Goal: Task Accomplishment & Management: Manage account settings

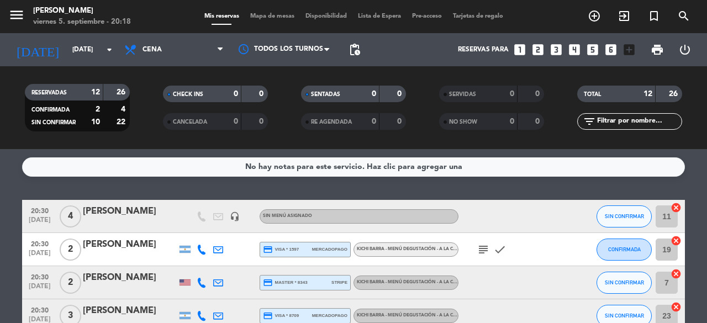
click at [702, 192] on div "No hay notas para este servicio. Haz clic para agregar una 20:30 [DATE] 4 [PERS…" at bounding box center [353, 236] width 707 height 174
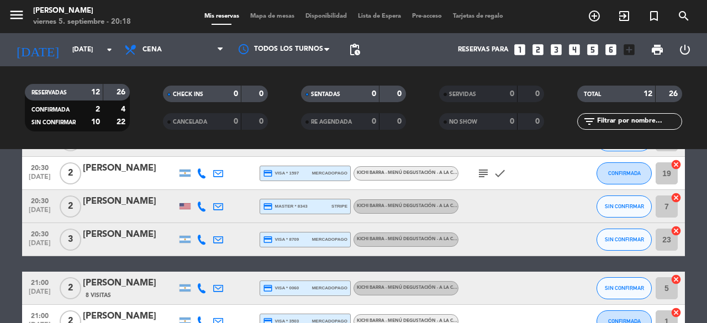
scroll to position [66, 0]
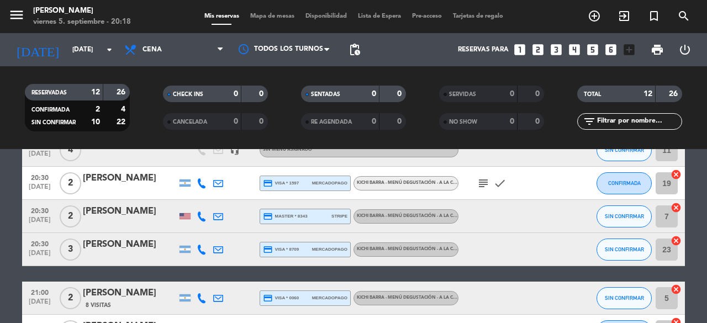
click at [483, 179] on icon "subject" at bounding box center [483, 183] width 13 height 13
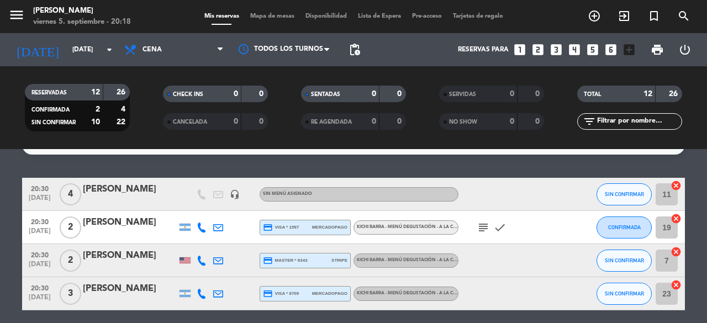
scroll to position [0, 0]
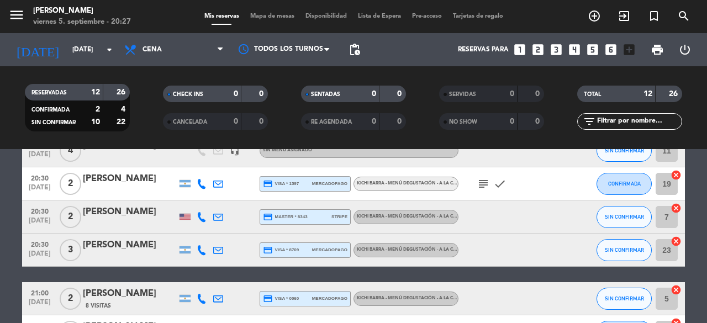
scroll to position [66, 0]
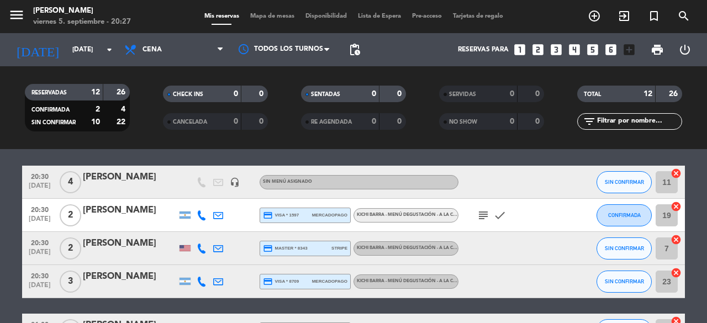
scroll to position [22, 0]
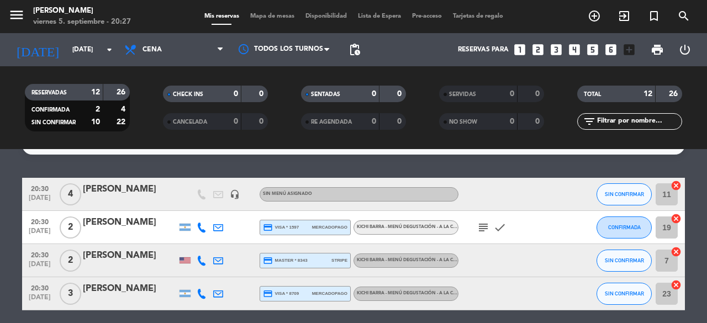
click at [483, 228] on icon "subject" at bounding box center [483, 227] width 13 height 13
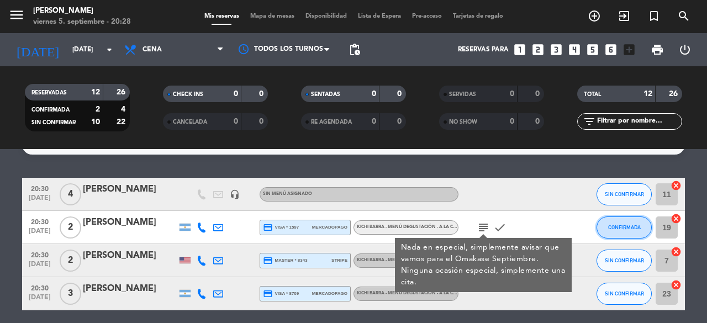
click at [608, 230] on span "CONFIRMADA" at bounding box center [624, 227] width 33 height 6
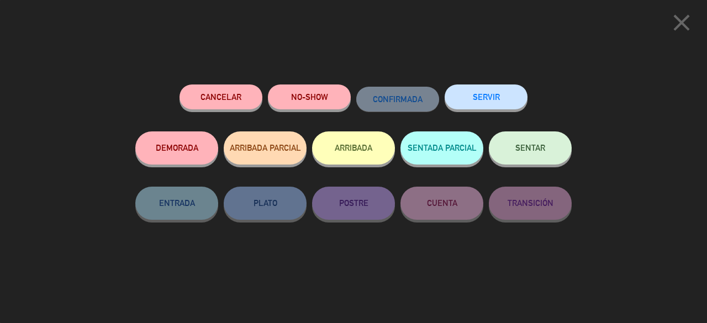
click at [514, 156] on button "SENTAR" at bounding box center [530, 147] width 83 height 33
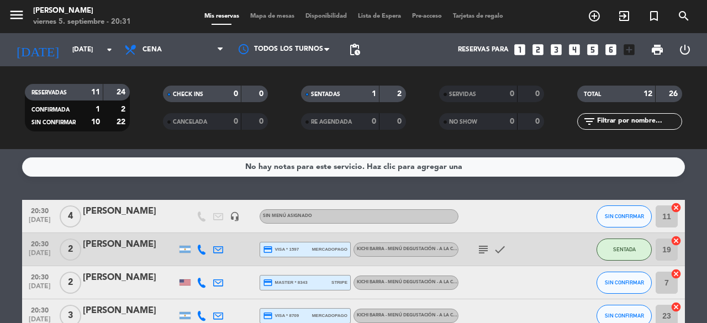
scroll to position [22, 0]
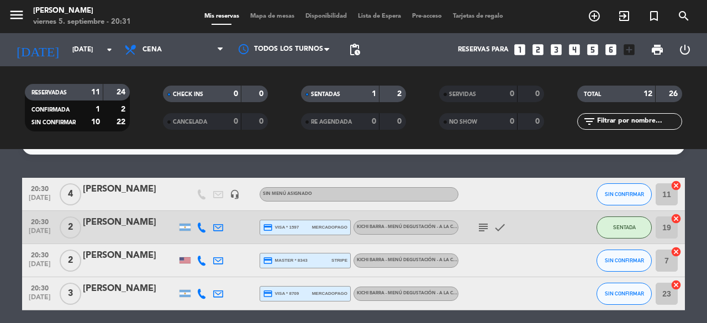
click at [595, 257] on div "20:30 [DATE] 2 [PERSON_NAME] credit_card master * 8343 stripe Kichi Barra - Men…" at bounding box center [353, 260] width 663 height 33
click at [625, 260] on span "SIN CONFIRMAR" at bounding box center [624, 260] width 39 height 6
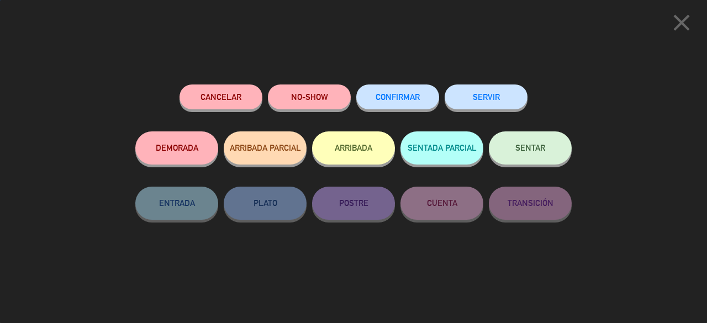
click at [533, 160] on button "SENTAR" at bounding box center [530, 147] width 83 height 33
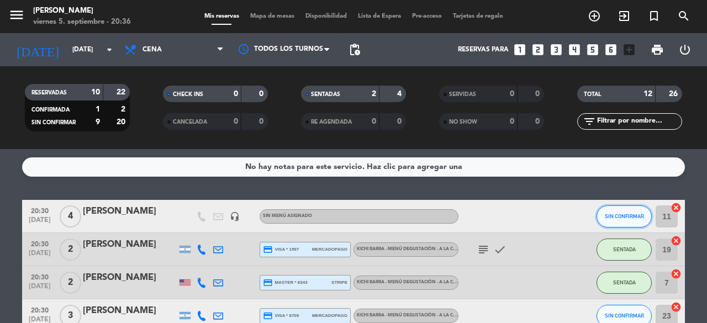
click at [633, 212] on button "SIN CONFIRMAR" at bounding box center [623, 216] width 55 height 22
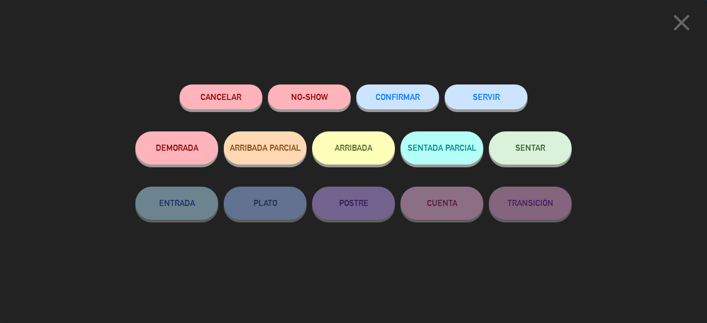
click at [547, 151] on button "SENTAR" at bounding box center [530, 147] width 83 height 33
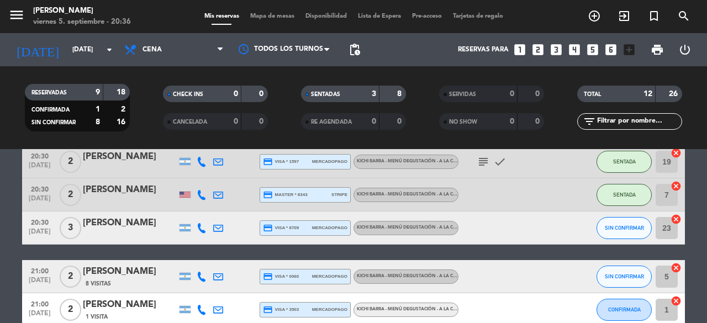
scroll to position [88, 0]
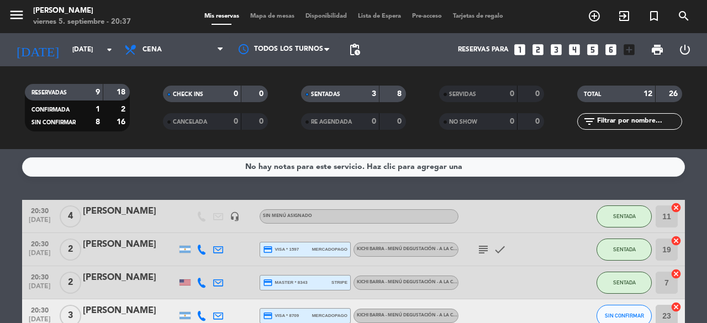
scroll to position [22, 0]
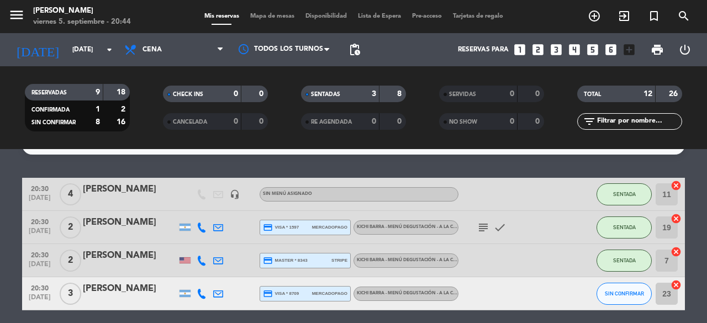
click at [184, 160] on div "No hay notas para este servicio. Haz clic para agregar una 20:30 [DATE] 4 [PERS…" at bounding box center [353, 236] width 707 height 174
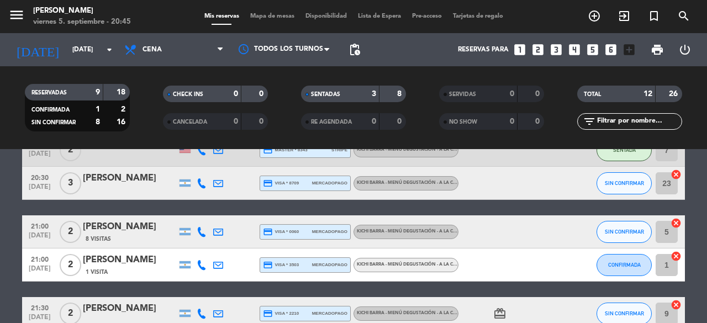
scroll to position [110, 0]
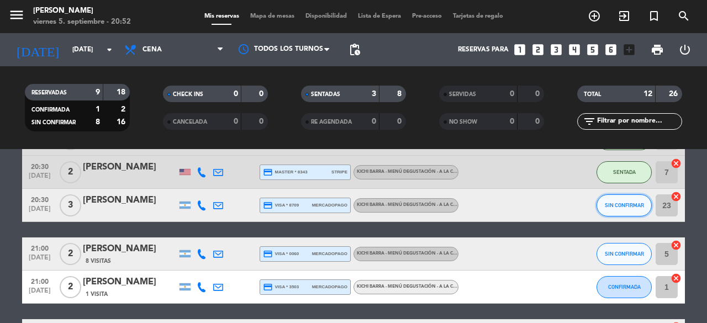
click at [614, 205] on span "SIN CONFIRMAR" at bounding box center [624, 205] width 39 height 6
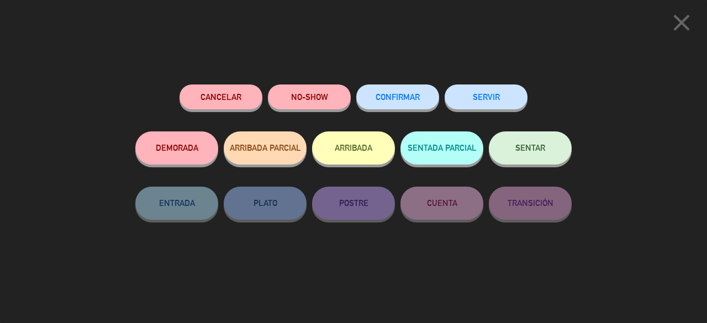
click at [519, 151] on span "SENTAR" at bounding box center [530, 147] width 30 height 9
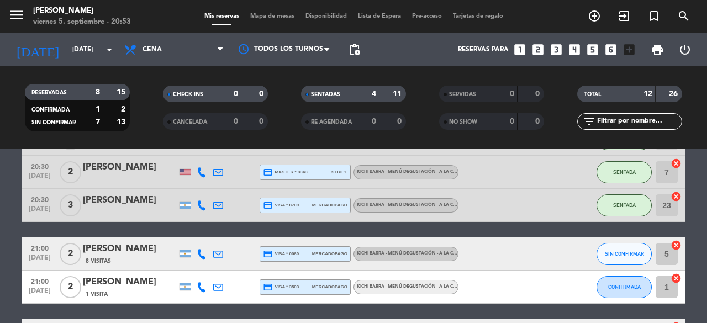
click at [706, 262] on bookings-row "20:30 [DATE] 4 [PERSON_NAME] headset_mic Sin menú asignado SENTADA 11 cancel 20…" at bounding box center [353, 318] width 707 height 459
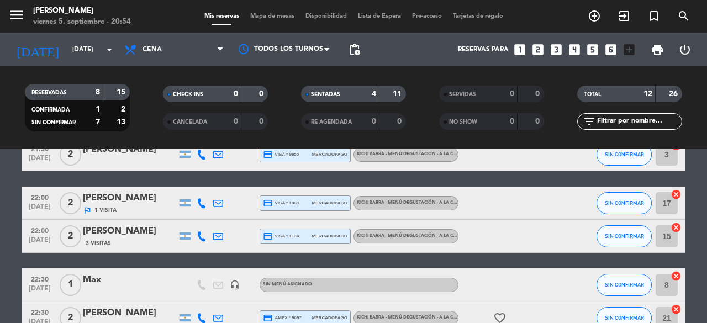
scroll to position [281, 0]
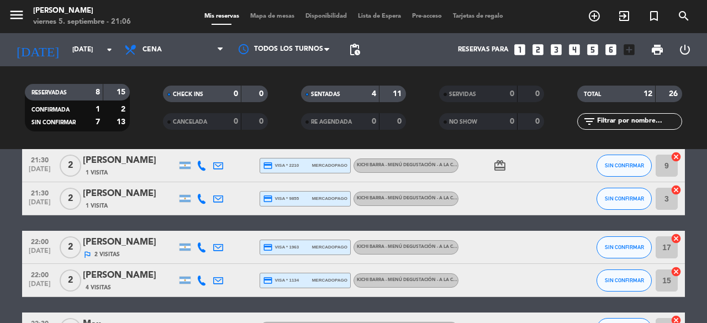
click at [701, 265] on bookings-row "20:30 [DATE] 4 [PERSON_NAME] 1 Visita headset_mic Sin menú asignado SENTADA 11 …" at bounding box center [353, 148] width 707 height 459
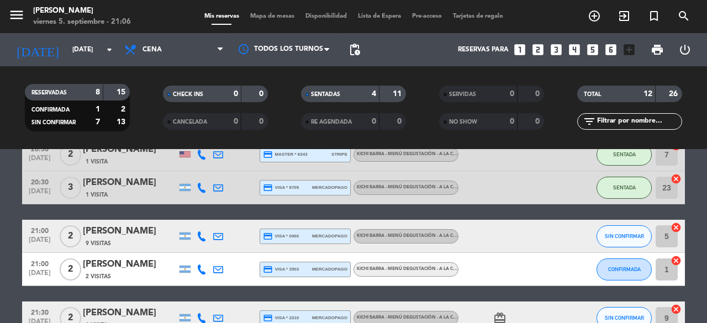
scroll to position [148, 0]
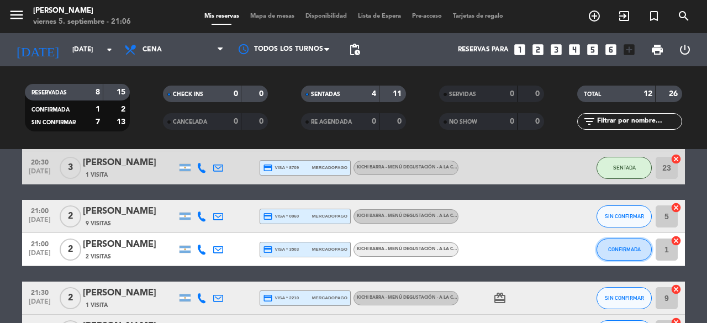
click at [621, 247] on span "CONFIRMADA" at bounding box center [624, 249] width 33 height 6
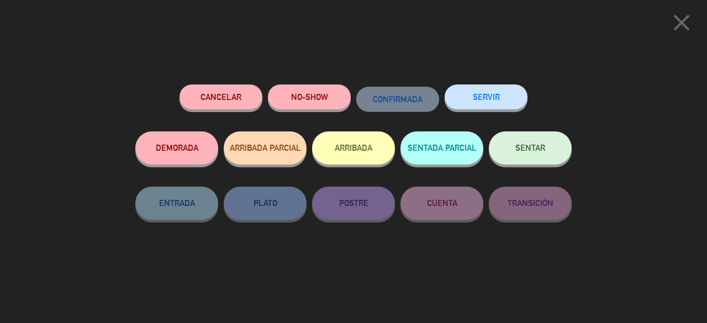
click at [542, 152] on span "SENTAR" at bounding box center [530, 147] width 30 height 9
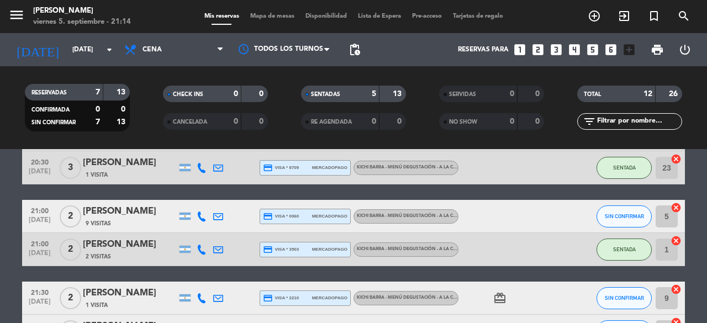
click at [694, 268] on bookings-row "20:30 [DATE] 4 [PERSON_NAME] 1 Visita headset_mic Sin menú asignado SENTADA 11 …" at bounding box center [353, 281] width 707 height 459
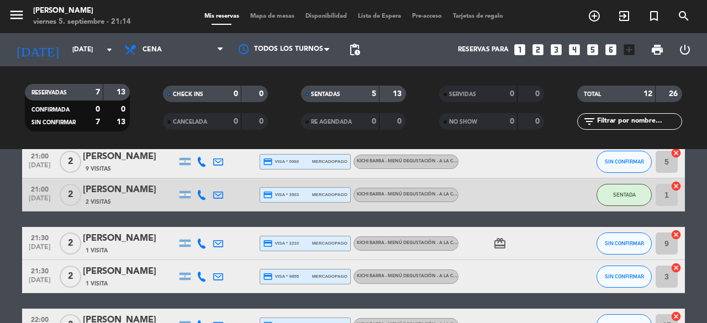
scroll to position [214, 0]
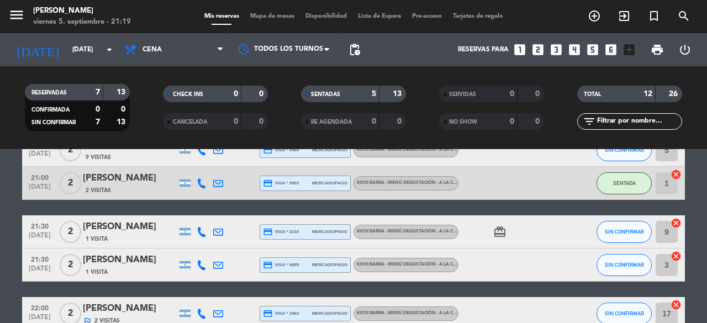
click at [706, 252] on bookings-row "20:30 [DATE] 4 [PERSON_NAME] 1 Visita headset_mic Sin menú asignado SENTADA 11 …" at bounding box center [353, 215] width 707 height 459
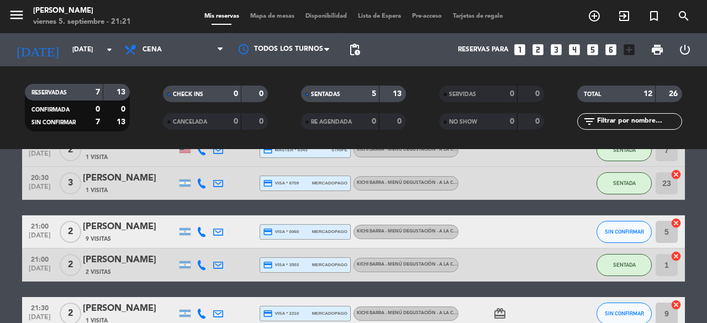
scroll to position [155, 0]
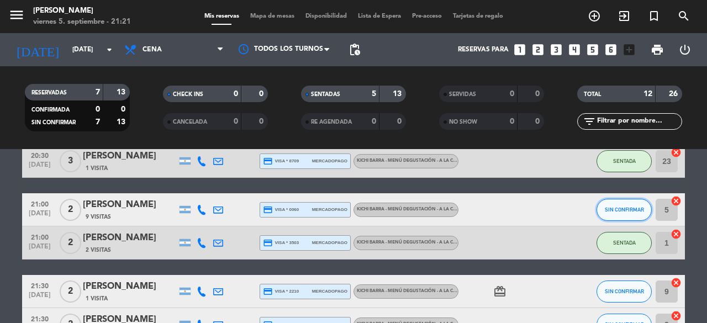
click at [625, 200] on button "SIN CONFIRMAR" at bounding box center [623, 210] width 55 height 22
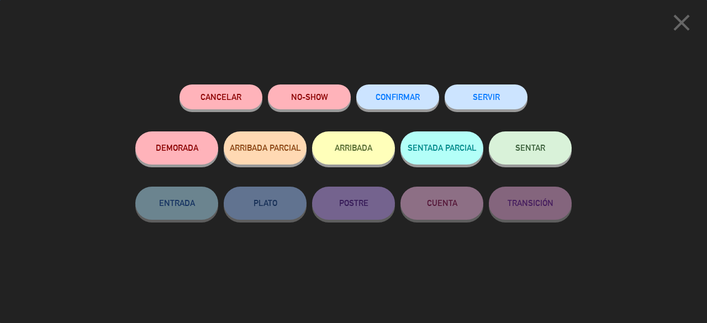
click at [544, 148] on span "SENTAR" at bounding box center [530, 147] width 30 height 9
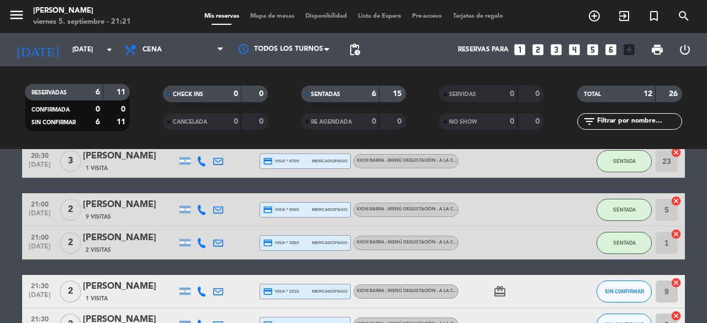
click at [706, 255] on bookings-row "20:30 [DATE] 4 [PERSON_NAME] 1 Visita headset_mic Sin menú asignado SENTADA 11 …" at bounding box center [353, 274] width 707 height 459
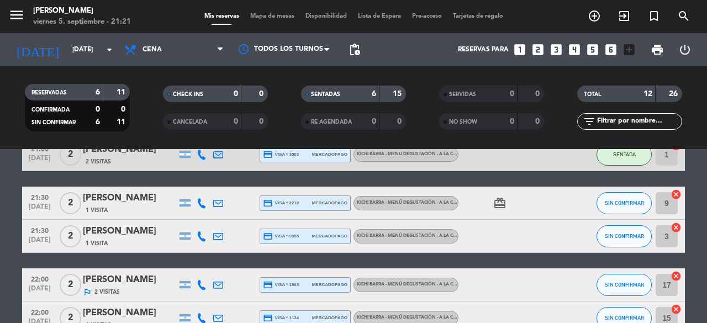
scroll to position [265, 0]
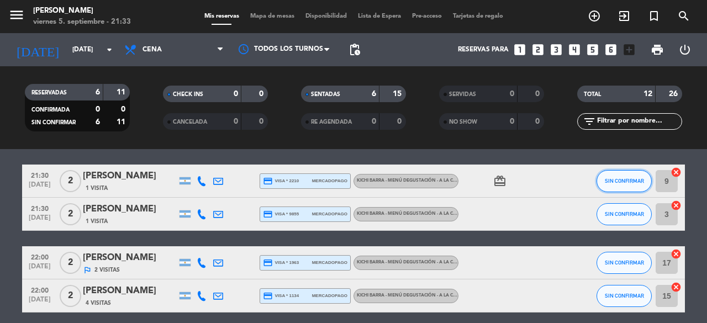
click at [631, 179] on span "SIN CONFIRMAR" at bounding box center [624, 181] width 39 height 6
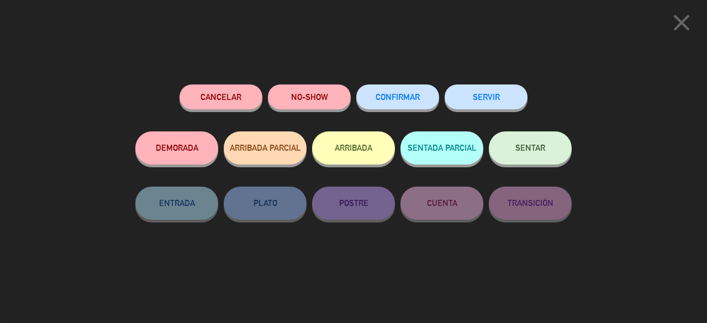
scroll to position [391, 0]
click at [548, 145] on button "SENTAR" at bounding box center [530, 147] width 83 height 33
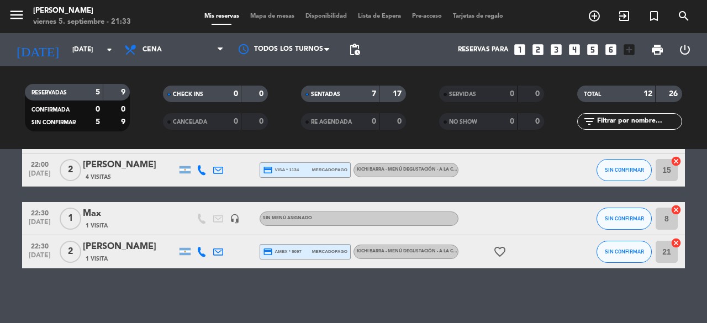
click at [694, 227] on bookings-row "20:30 [DATE] 4 [PERSON_NAME] 1 Visita headset_mic Sin menú asignado SENTADA 11 …" at bounding box center [353, 38] width 707 height 459
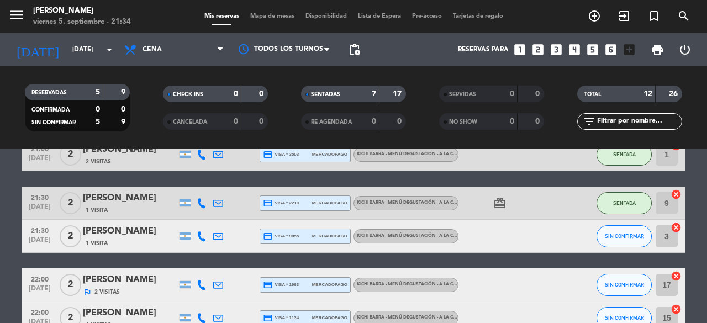
scroll to position [265, 0]
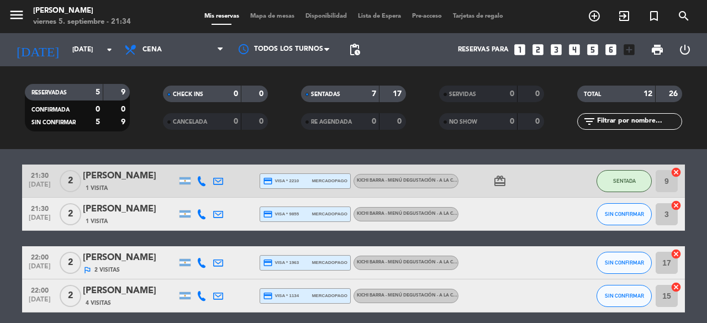
click at [696, 237] on bookings-row "20:30 [DATE] 4 [PERSON_NAME] 1 Visita headset_mic Sin menú asignado SENTADA 11 …" at bounding box center [353, 164] width 707 height 459
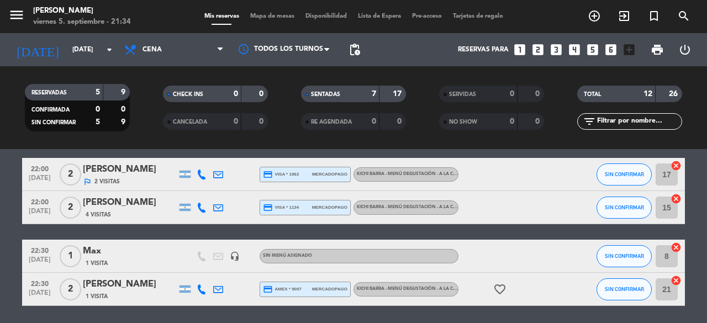
scroll to position [331, 0]
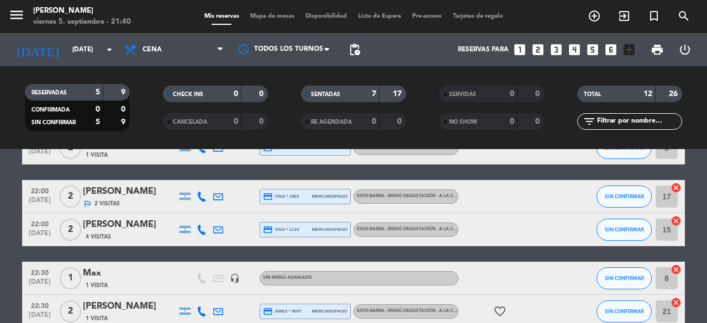
click at [705, 228] on bookings-row "20:30 [DATE] 4 [PERSON_NAME] 1 Visita headset_mic Sin menú asignado SENTADA 11 …" at bounding box center [353, 98] width 707 height 459
click at [633, 200] on button "SIN CONFIRMAR" at bounding box center [623, 197] width 55 height 22
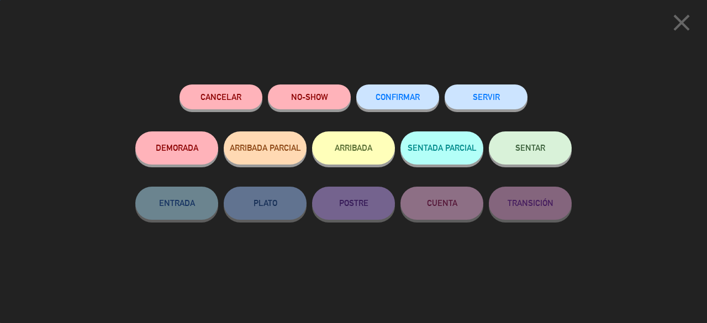
click at [548, 156] on button "SENTAR" at bounding box center [530, 147] width 83 height 33
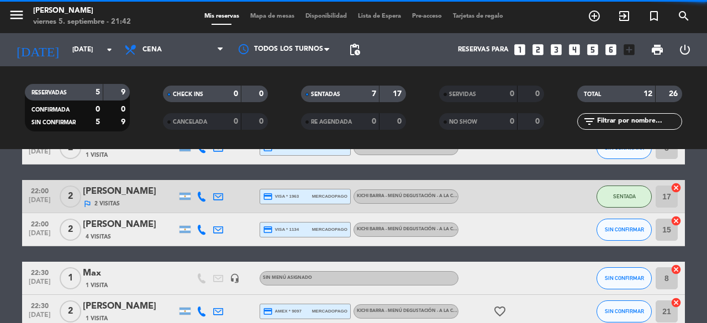
click at [701, 271] on bookings-row "20:30 [DATE] 4 [PERSON_NAME] 1 Visita headset_mic Sin menú asignado SENTADA 11 …" at bounding box center [353, 98] width 707 height 459
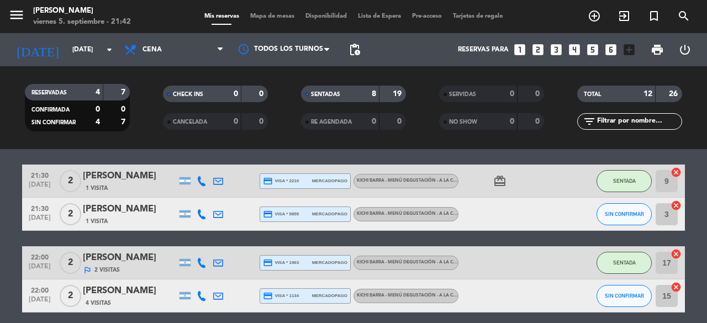
scroll to position [287, 0]
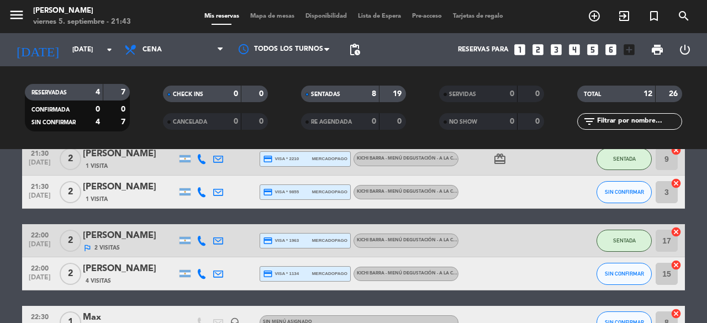
click at [706, 259] on bookings-row "20:30 [DATE] 4 [PERSON_NAME] 1 Visita headset_mic Sin menú asignado SENTADA 11 …" at bounding box center [353, 142] width 707 height 459
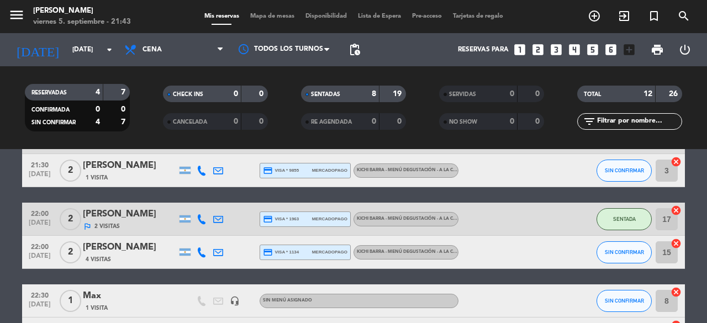
scroll to position [309, 0]
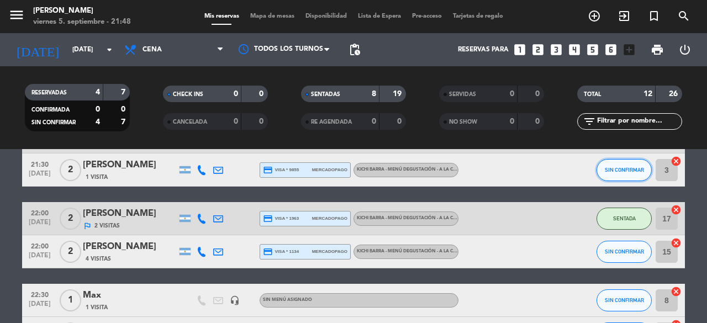
click at [617, 163] on button "SIN CONFIRMAR" at bounding box center [623, 170] width 55 height 22
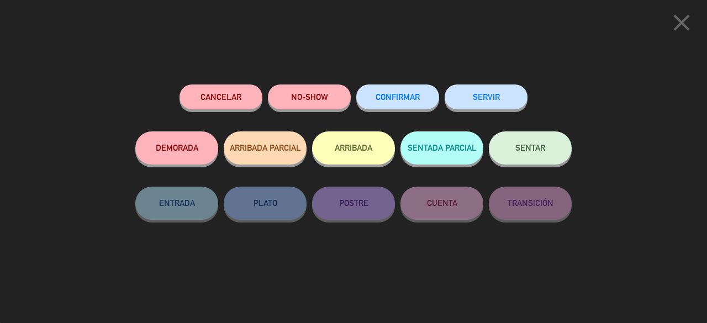
click at [552, 162] on button "SENTAR" at bounding box center [530, 147] width 83 height 33
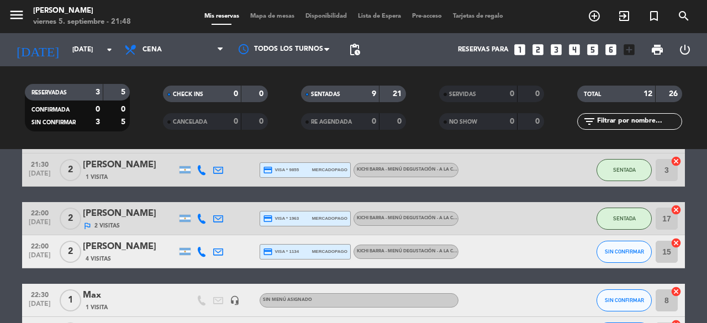
click at [706, 230] on bookings-row "20:30 [DATE] 4 [PERSON_NAME] 1 Visita headset_mic Sin menú asignado SENTADA 11 …" at bounding box center [353, 120] width 707 height 459
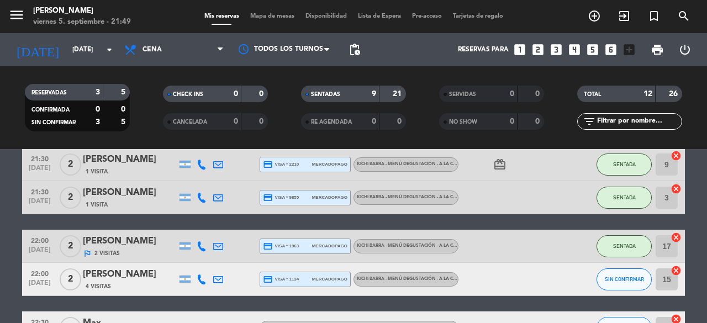
scroll to position [281, 0]
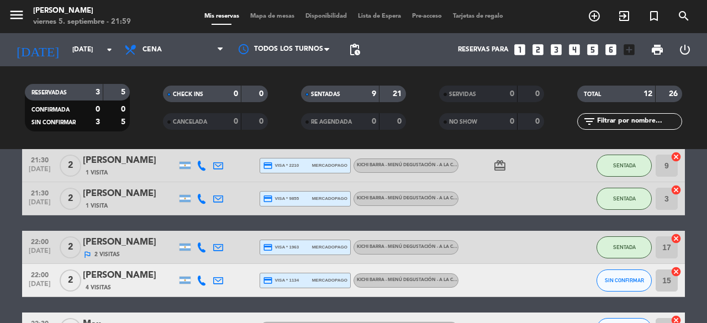
click at [706, 299] on bookings-row "20:30 [DATE] 4 [PERSON_NAME] 1 Visita headset_mic Sin menú asignado SENTADA 11 …" at bounding box center [353, 148] width 707 height 459
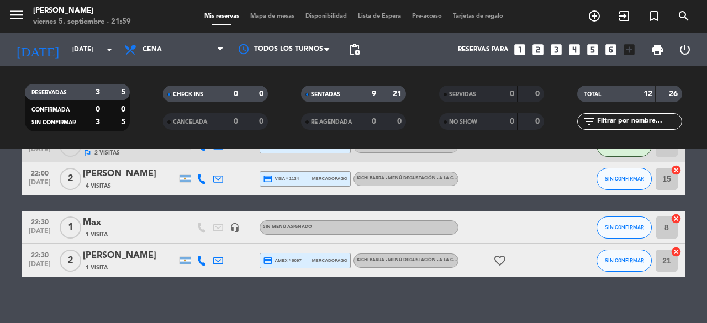
scroll to position [391, 0]
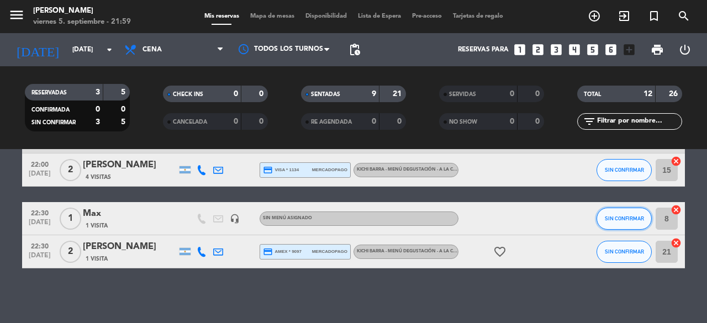
click at [634, 213] on button "SIN CONFIRMAR" at bounding box center [623, 219] width 55 height 22
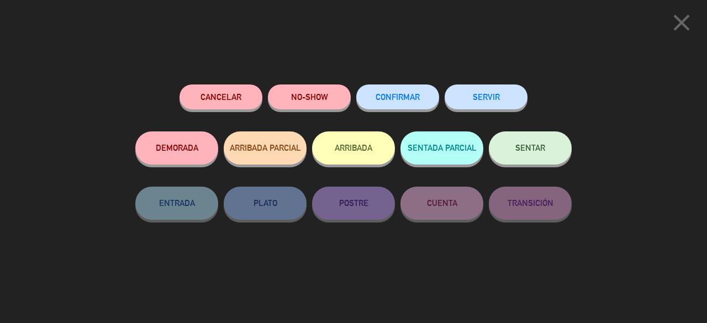
click at [529, 162] on button "SENTAR" at bounding box center [530, 147] width 83 height 33
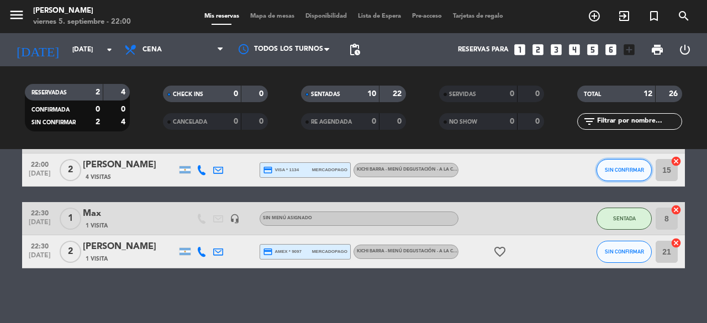
click at [632, 173] on button "SIN CONFIRMAR" at bounding box center [623, 170] width 55 height 22
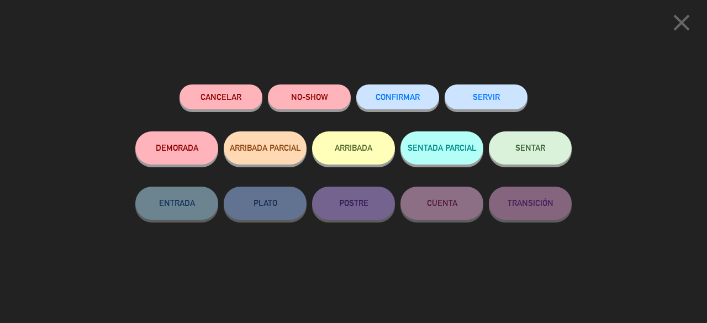
click at [542, 157] on button "SENTAR" at bounding box center [530, 147] width 83 height 33
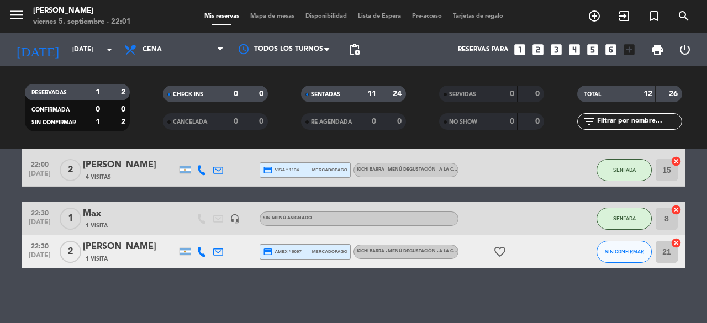
click at [706, 260] on bookings-row "20:30 [DATE] 4 [PERSON_NAME] 1 Visita headset_mic Sin menú asignado SENTADA 11 …" at bounding box center [353, 38] width 707 height 459
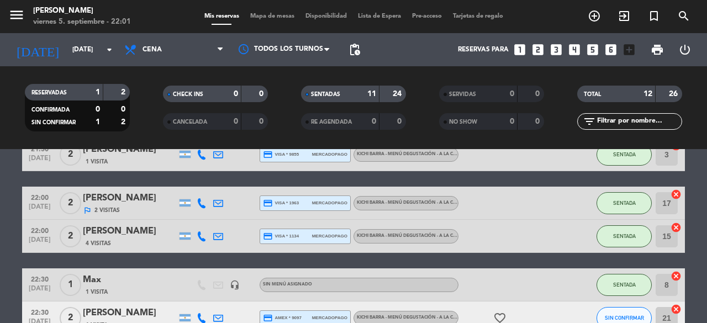
scroll to position [347, 0]
